Goal: Transaction & Acquisition: Purchase product/service

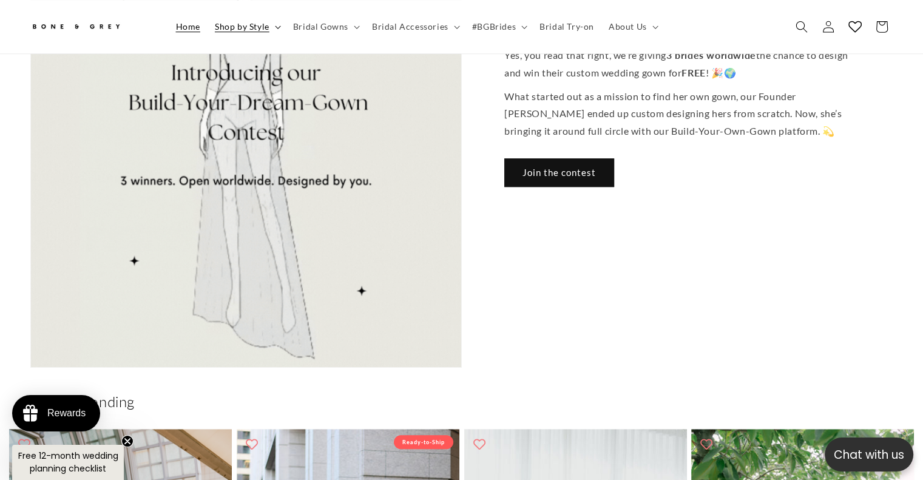
scroll to position [0, 314]
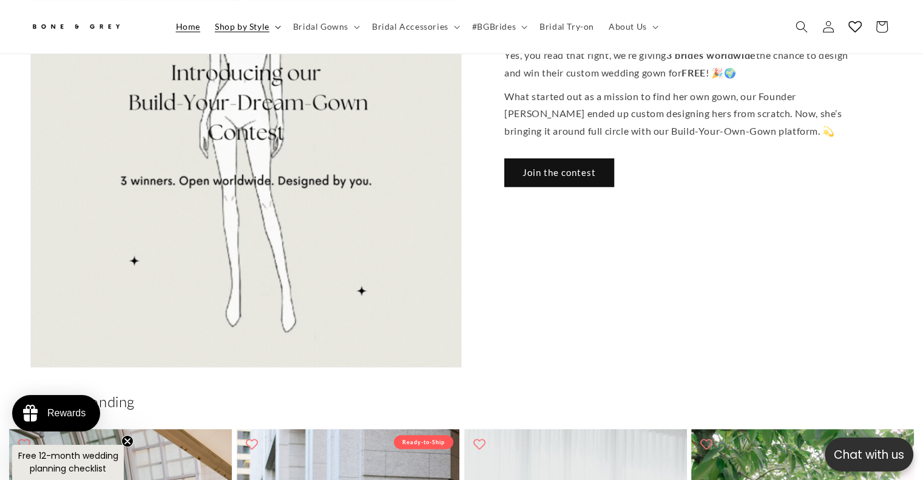
click at [262, 30] on span "Shop by Style" at bounding box center [242, 26] width 55 height 11
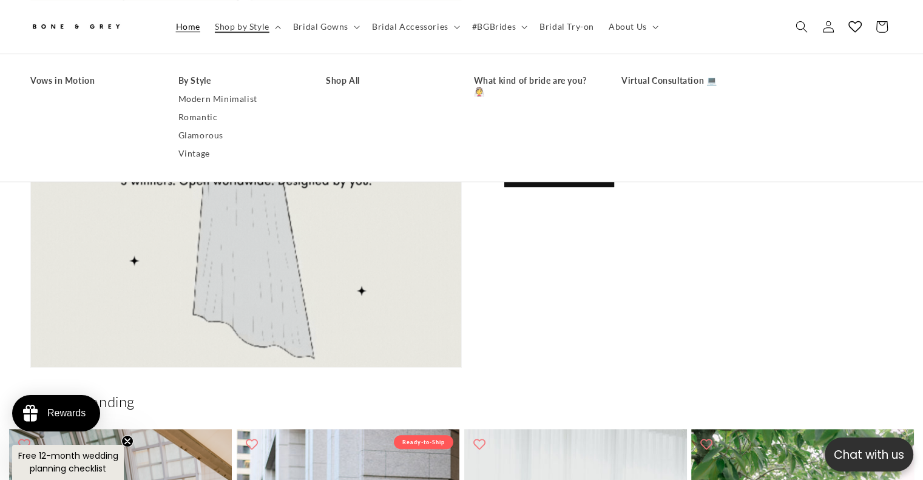
scroll to position [0, 0]
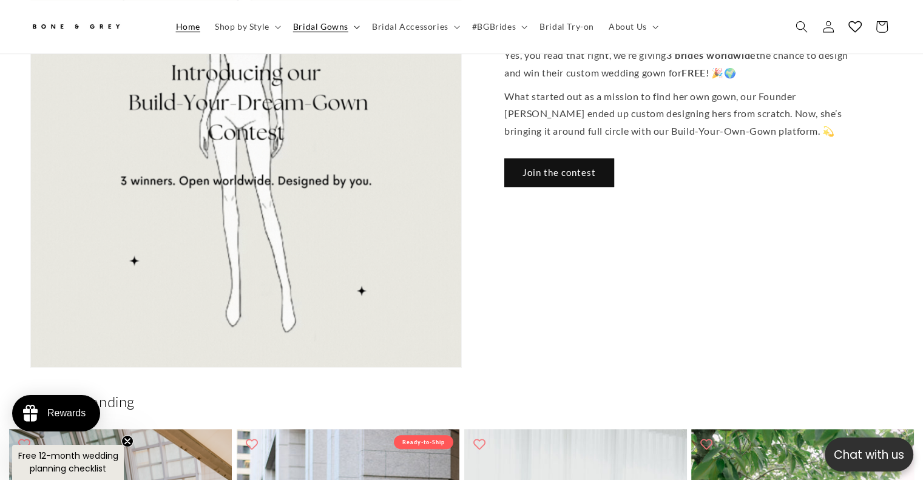
click at [323, 26] on span "Bridal Gowns" at bounding box center [320, 26] width 55 height 11
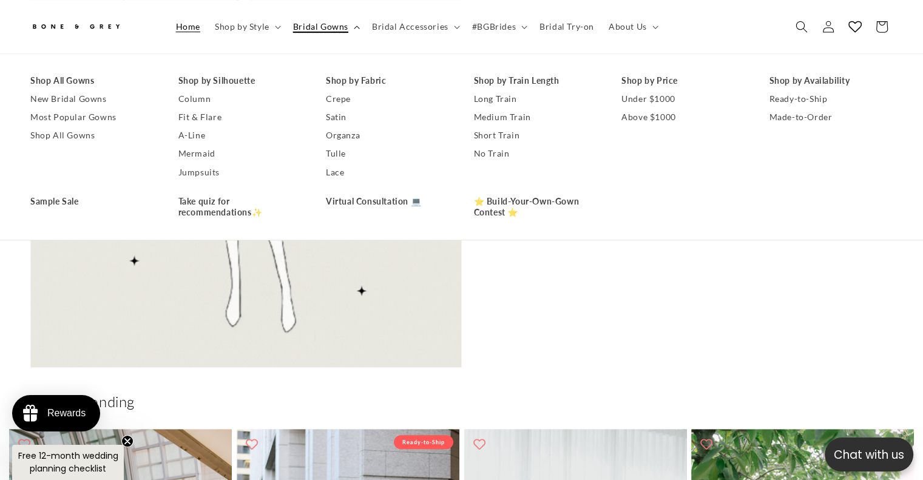
scroll to position [0, 629]
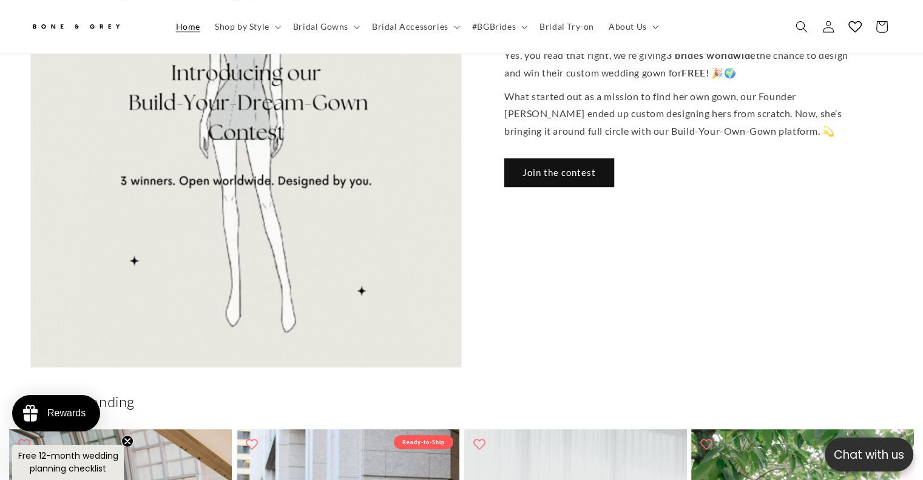
click at [710, 29] on header "Home Shop by Style Shop by Style Vows in Motion By Style" at bounding box center [461, 26] width 923 height 53
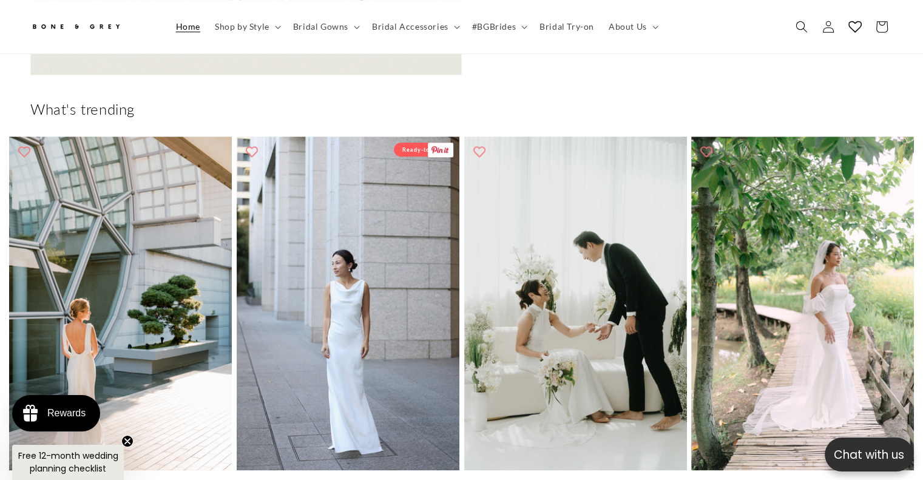
scroll to position [0, 1846]
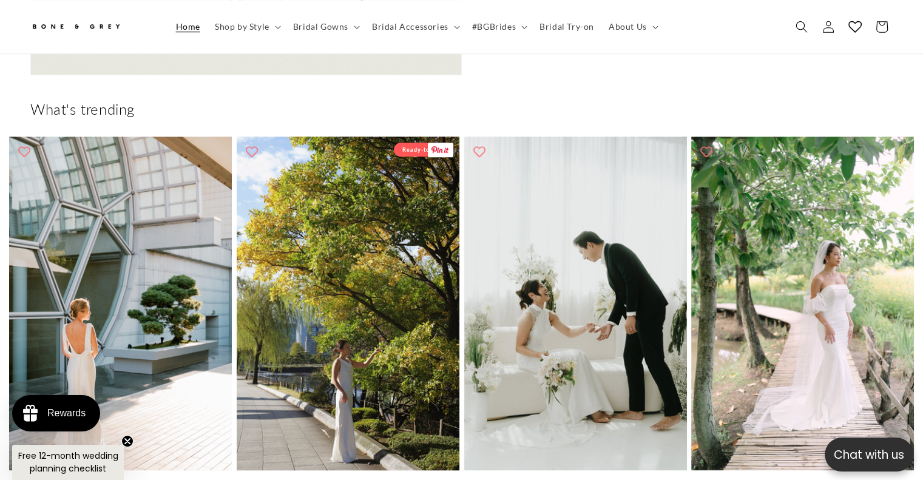
click at [355, 479] on link "[PERSON_NAME]" at bounding box center [348, 486] width 223 height 10
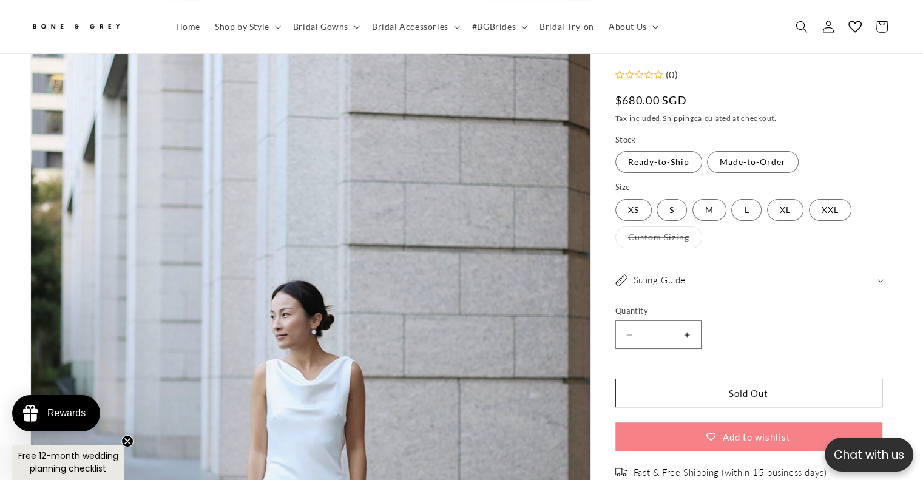
scroll to position [136, 0]
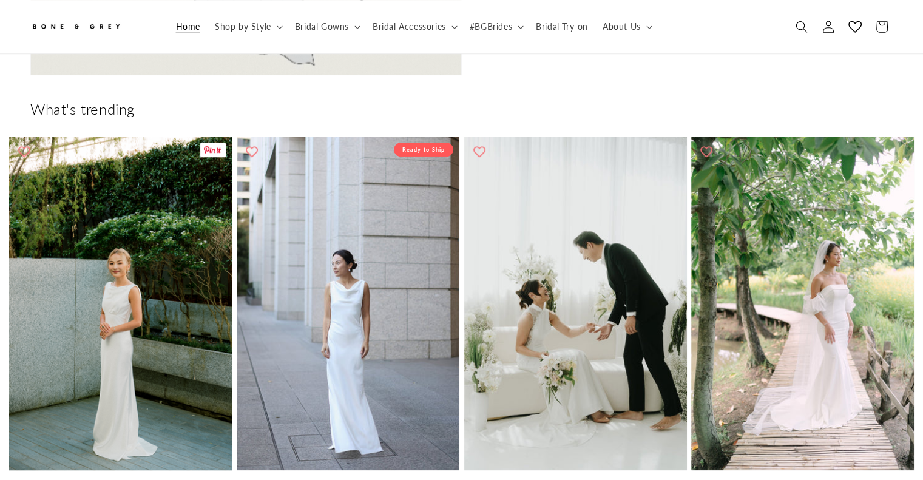
scroll to position [974, 0]
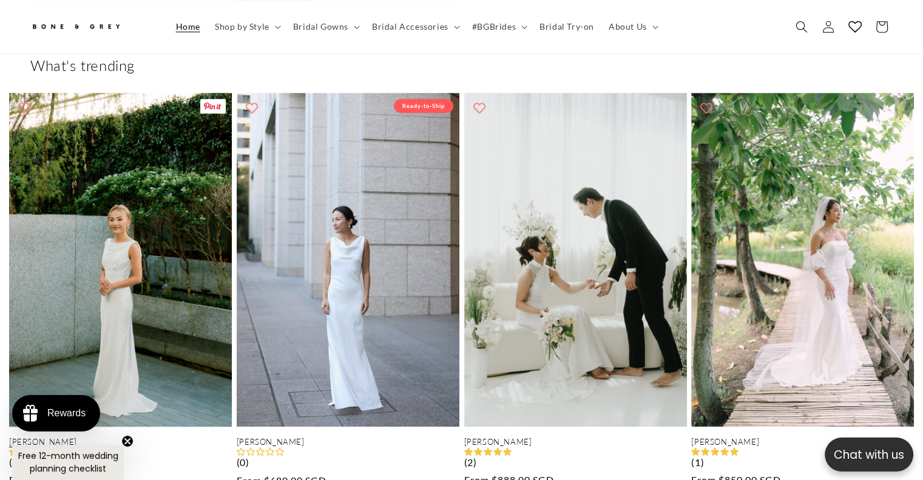
click at [44, 437] on link "Julia" at bounding box center [120, 442] width 223 height 10
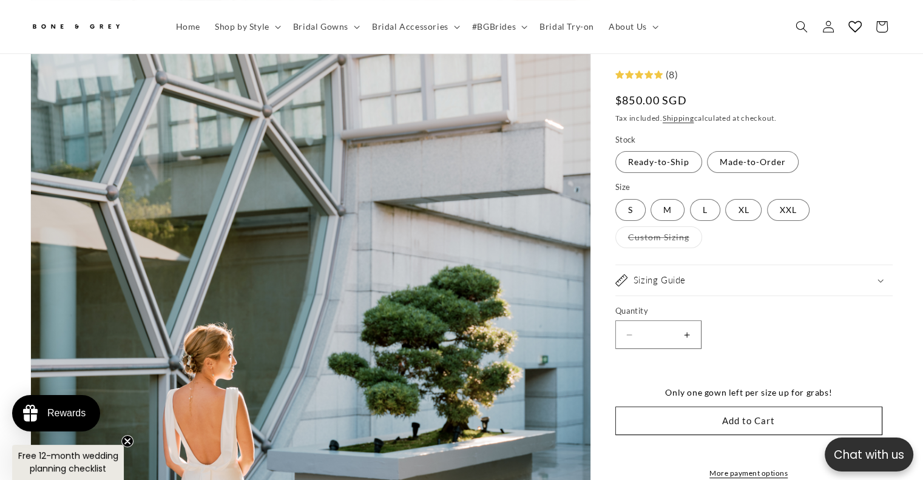
scroll to position [212, 0]
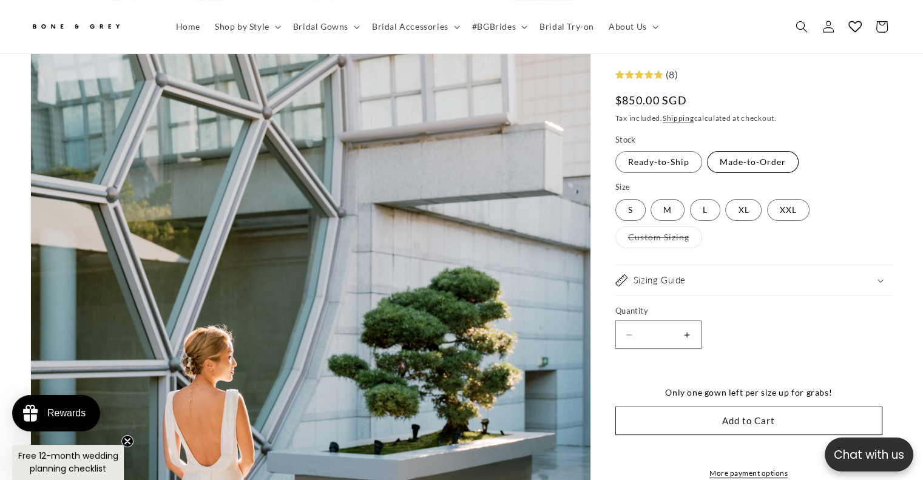
click at [767, 163] on label "Made-to-Order Variant sold out or unavailable" at bounding box center [753, 163] width 92 height 22
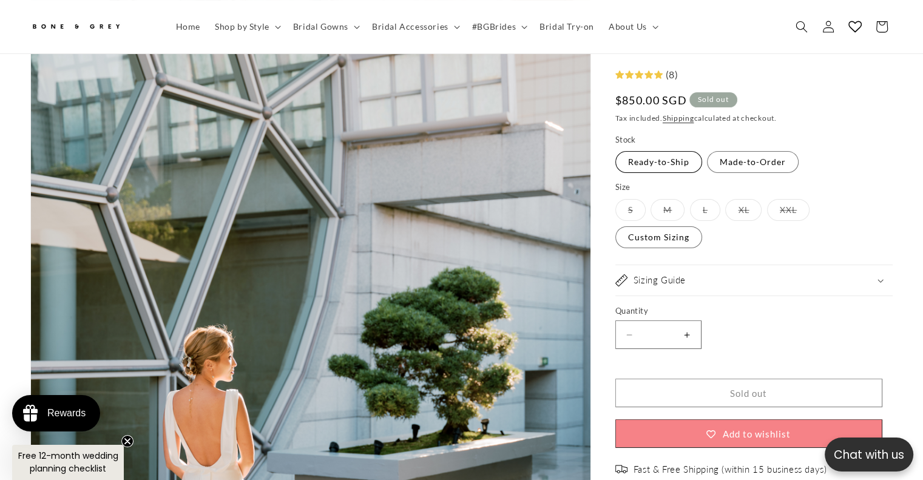
click at [677, 167] on label "Ready-to-Ship Variant sold out or unavailable" at bounding box center [658, 163] width 87 height 22
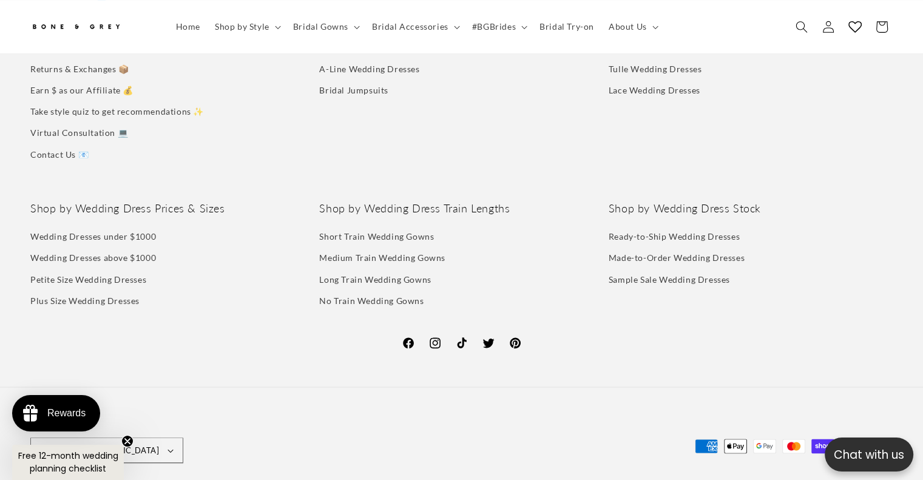
scroll to position [0, 314]
click at [132, 444] on circle "Close teaser" at bounding box center [128, 442] width 12 height 12
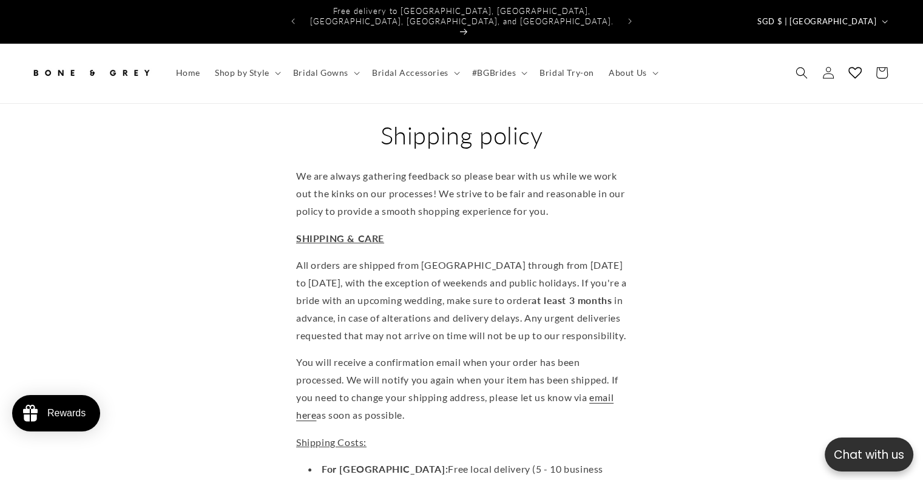
click at [119, 59] on img at bounding box center [90, 72] width 121 height 27
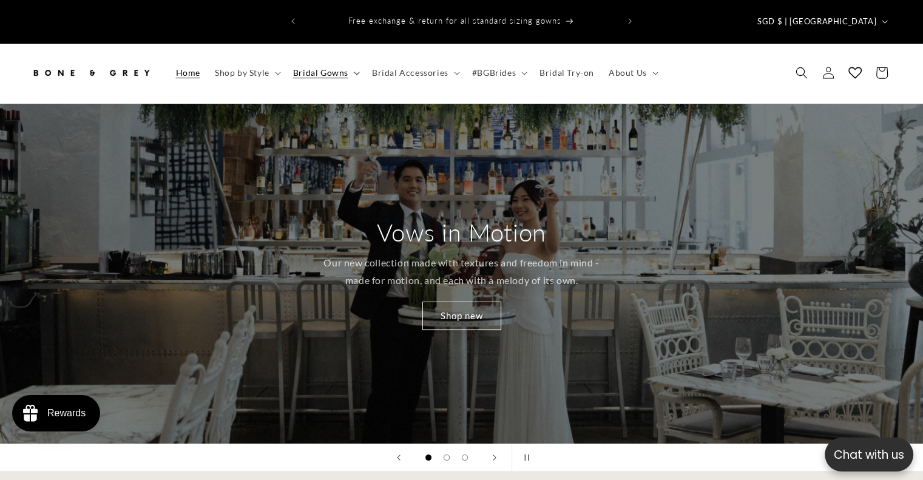
click at [320, 67] on span "Bridal Gowns" at bounding box center [320, 72] width 55 height 11
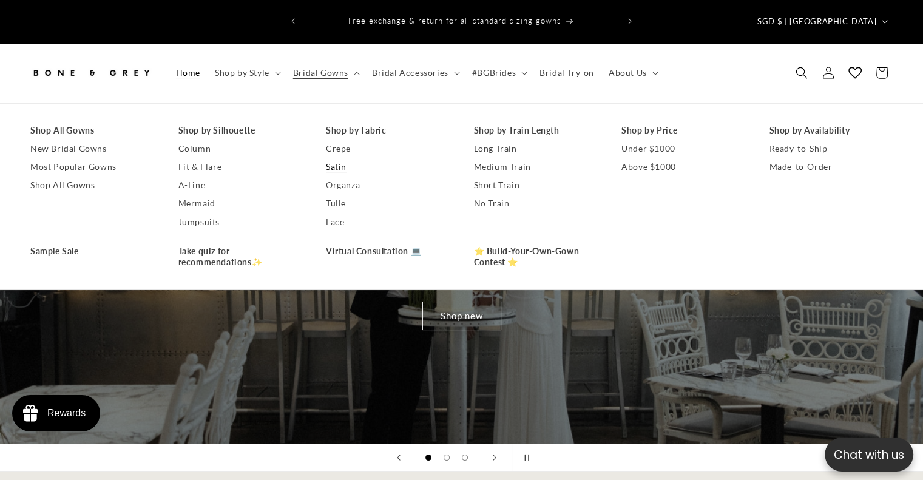
click at [342, 158] on link "Satin" at bounding box center [388, 167] width 124 height 18
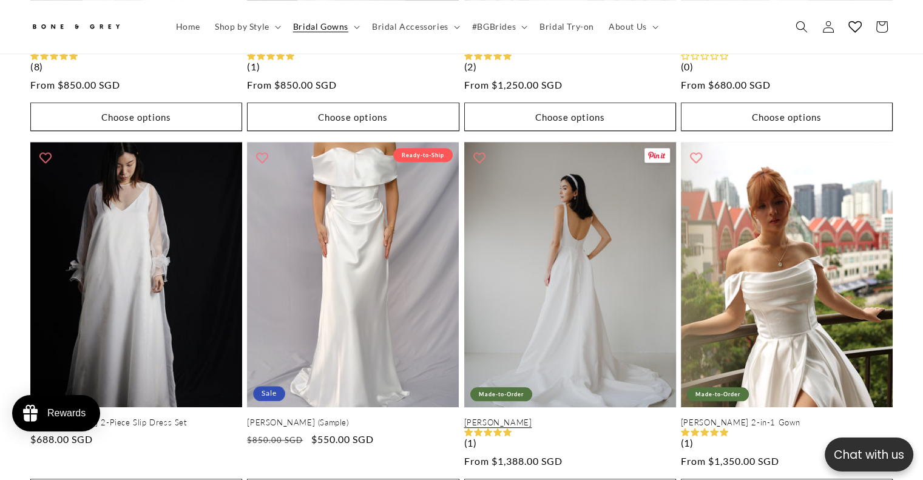
scroll to position [0, 314]
click at [597, 418] on link "[PERSON_NAME]" at bounding box center [570, 423] width 212 height 10
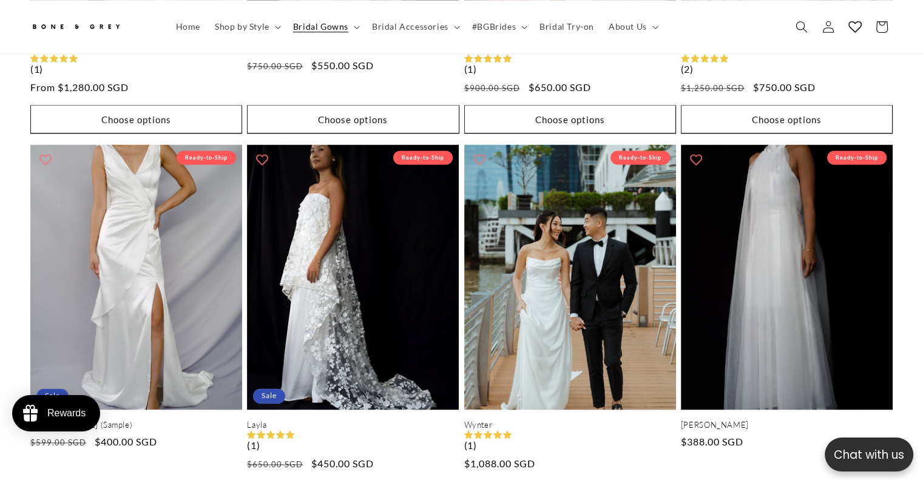
scroll to position [1700, 0]
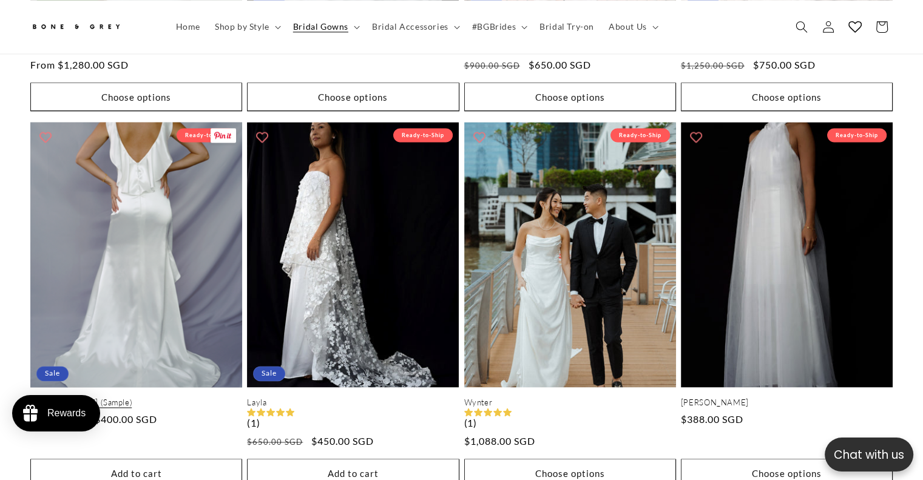
click at [110, 398] on link "Bella (Sample)" at bounding box center [136, 403] width 212 height 10
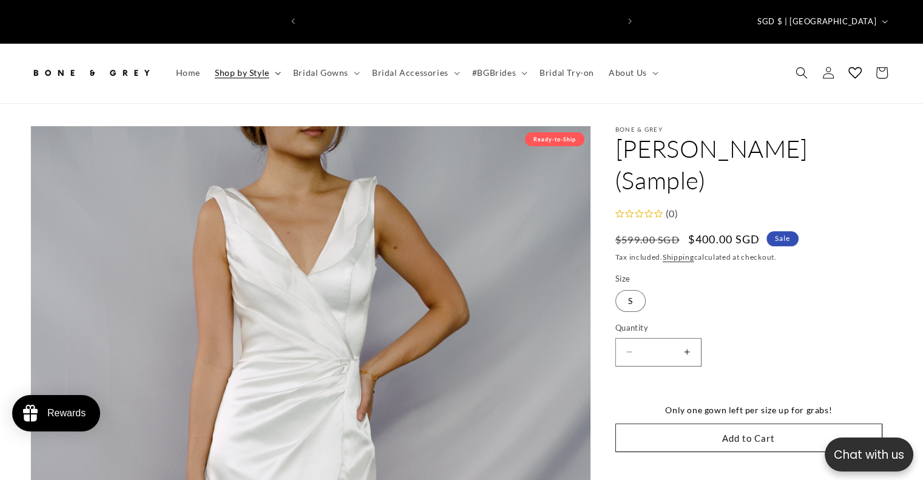
scroll to position [0, 314]
click at [77, 59] on img at bounding box center [90, 72] width 121 height 27
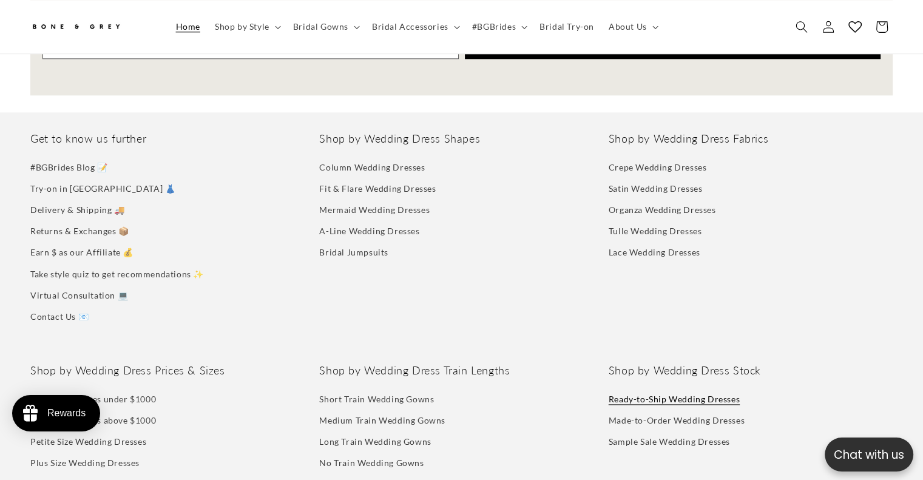
click at [701, 391] on link "Ready-to-Ship Wedding Dresses" at bounding box center [674, 400] width 131 height 18
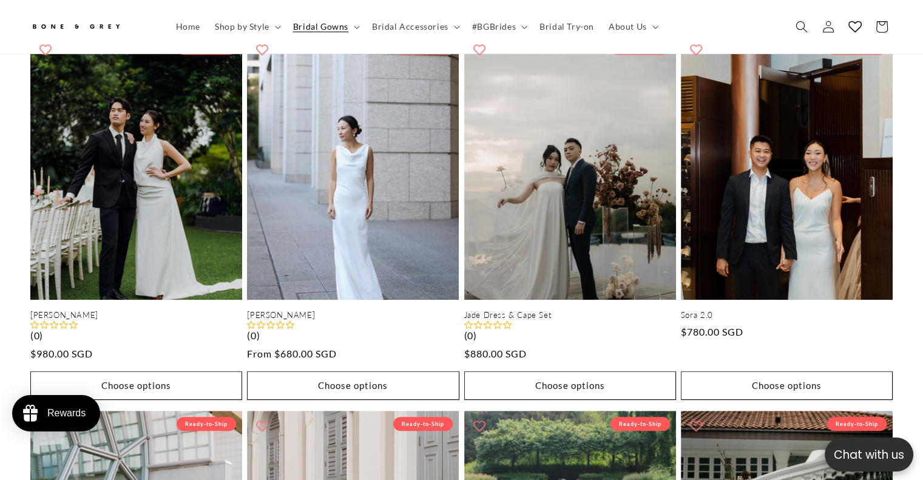
scroll to position [0, 629]
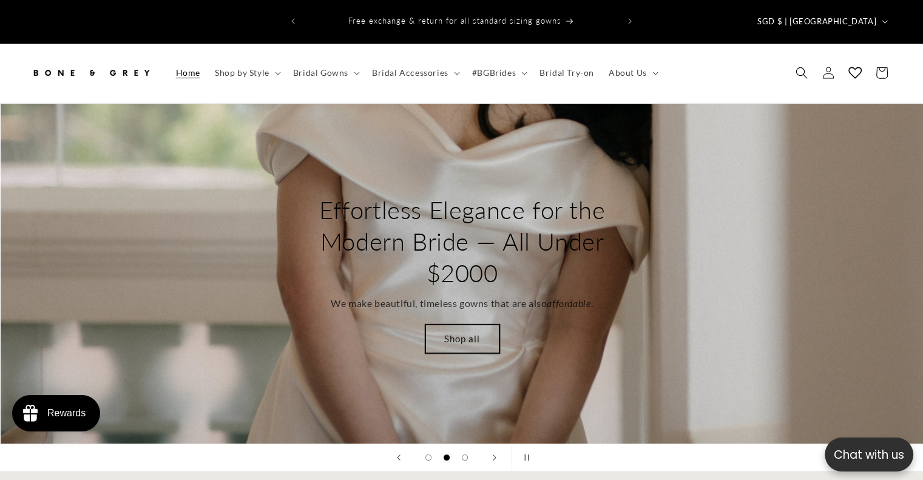
click at [467, 325] on link "Shop all" at bounding box center [462, 339] width 74 height 29
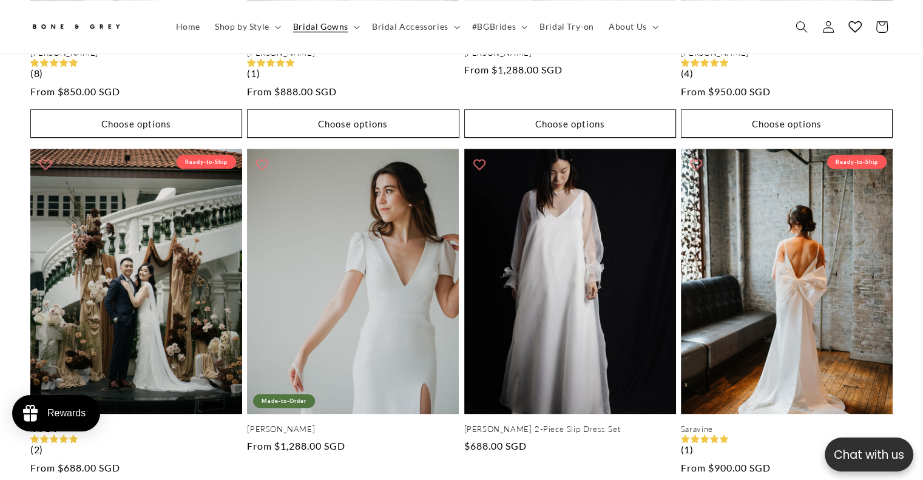
scroll to position [0, 314]
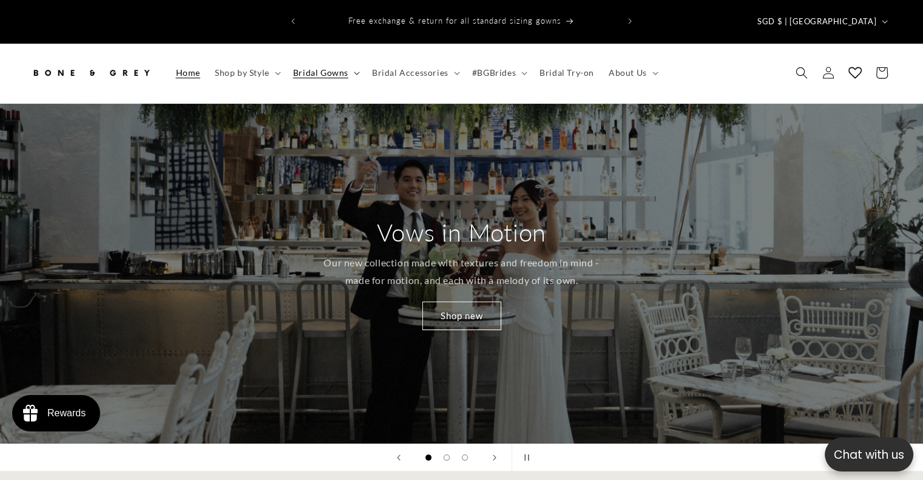
click at [340, 60] on summary "Bridal Gowns" at bounding box center [325, 72] width 79 height 25
